Goal: Transaction & Acquisition: Register for event/course

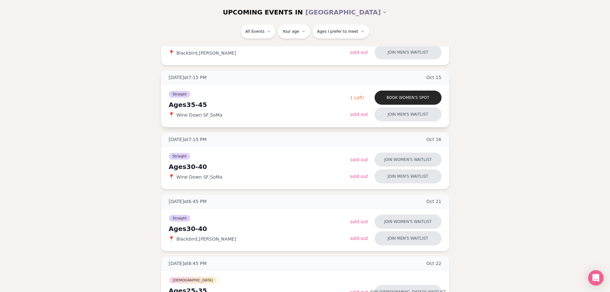
scroll to position [129, 0]
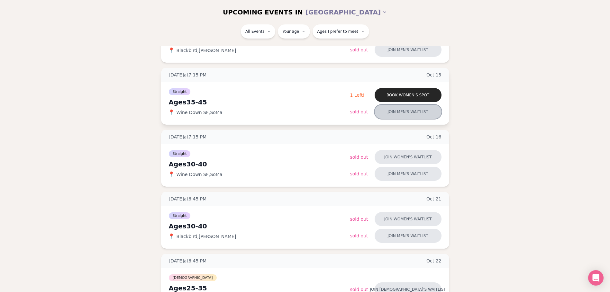
click at [425, 119] on button "Join men's waitlist" at bounding box center [407, 112] width 67 height 14
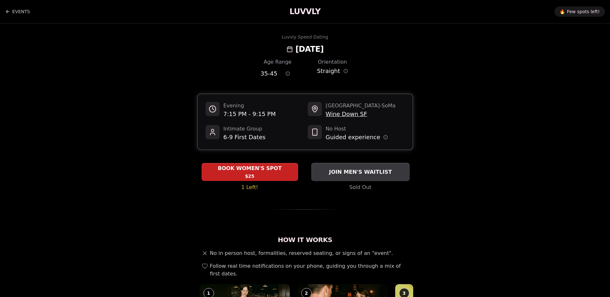
click at [392, 176] on span "JOIN MEN'S WAITLIST" at bounding box center [359, 172] width 65 height 8
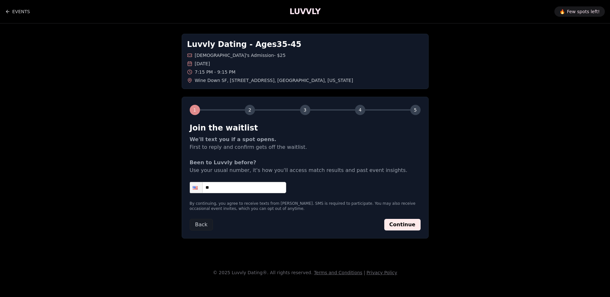
click at [223, 193] on input "**" at bounding box center [238, 187] width 96 height 11
type input "**********"
click at [420, 230] on button "Continue" at bounding box center [402, 225] width 36 height 12
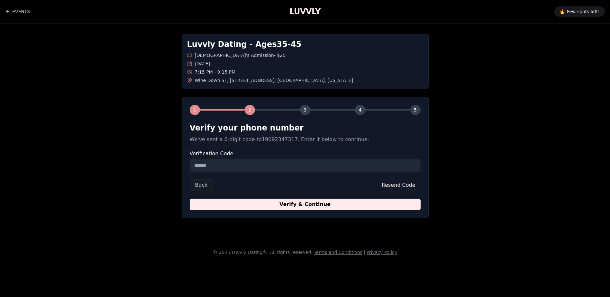
click at [297, 172] on input "Verification Code" at bounding box center [305, 165] width 231 height 13
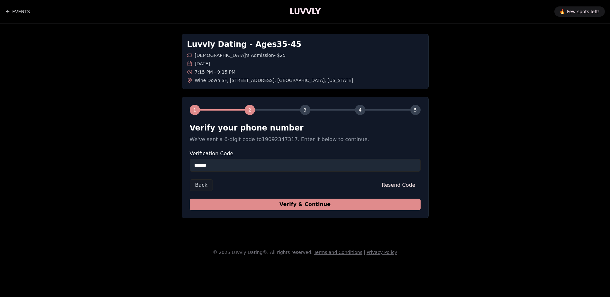
type input "******"
click at [358, 210] on button "Verify & Continue" at bounding box center [305, 205] width 231 height 12
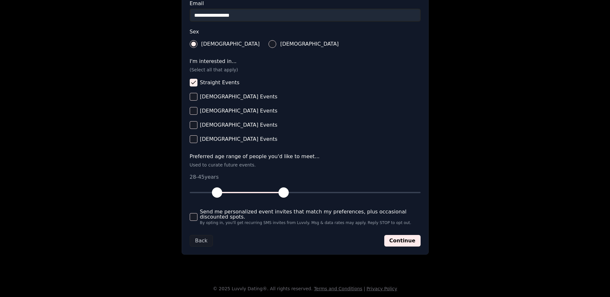
scroll to position [321, 0]
click at [420, 246] on button "Continue" at bounding box center [402, 241] width 36 height 12
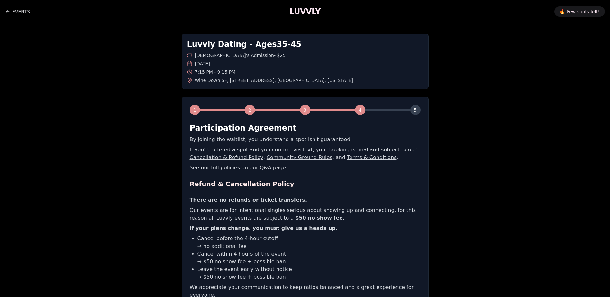
scroll to position [129, 0]
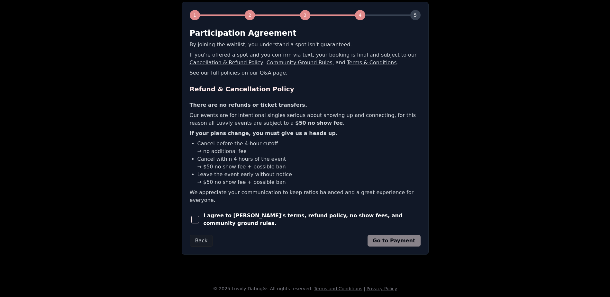
click at [191, 223] on span "button" at bounding box center [195, 220] width 8 height 8
click at [409, 246] on button "Go to Payment" at bounding box center [393, 241] width 53 height 12
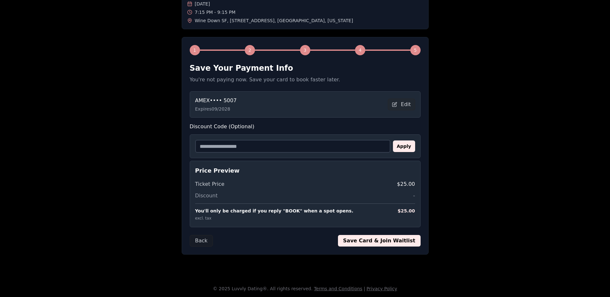
click at [406, 246] on button "Save Card & Join Waitlist" at bounding box center [379, 241] width 83 height 12
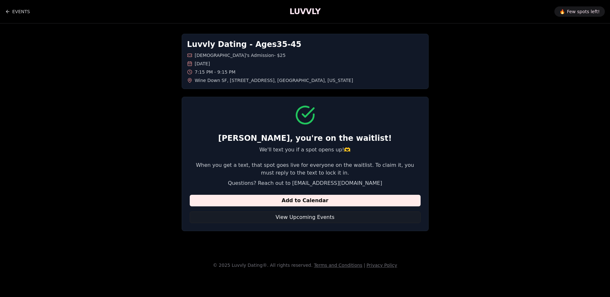
scroll to position [0, 0]
